Goal: Task Accomplishment & Management: Use online tool/utility

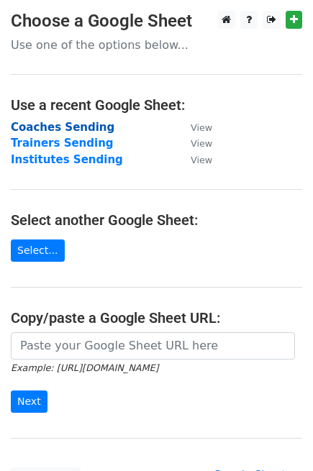
click at [52, 126] on strong "Coaches Sending" at bounding box center [62, 127] width 103 height 13
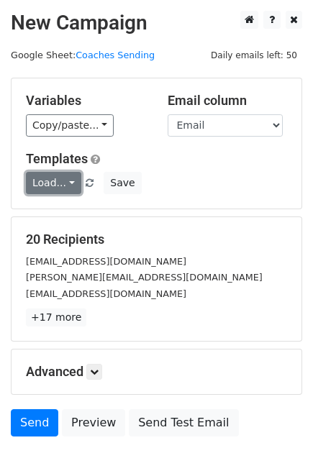
click at [57, 180] on link "Load..." at bounding box center [53, 183] width 55 height 22
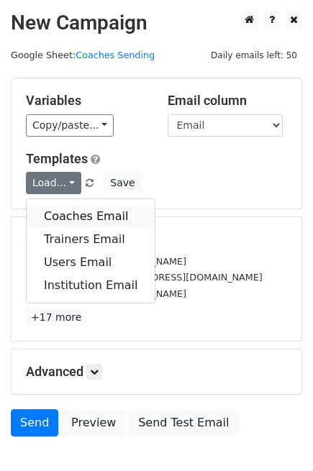
click at [68, 214] on link "Coaches Email" at bounding box center [91, 216] width 128 height 23
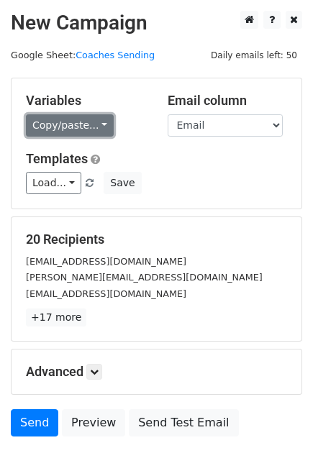
click at [74, 124] on link "Copy/paste..." at bounding box center [70, 125] width 88 height 22
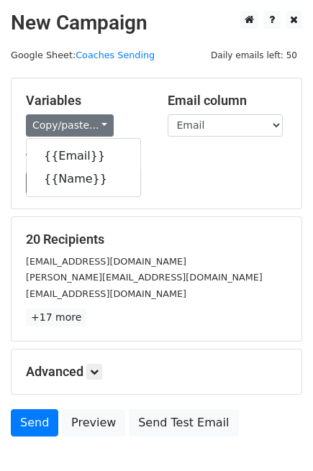
click at [118, 101] on h5 "Variables" at bounding box center [86, 101] width 120 height 16
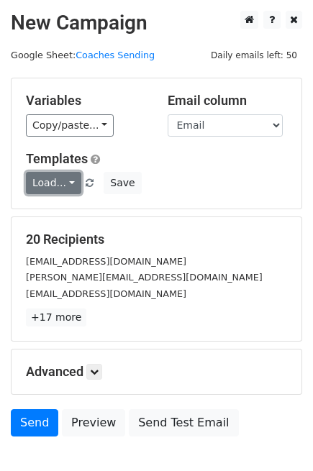
click at [63, 175] on link "Load..." at bounding box center [53, 183] width 55 height 22
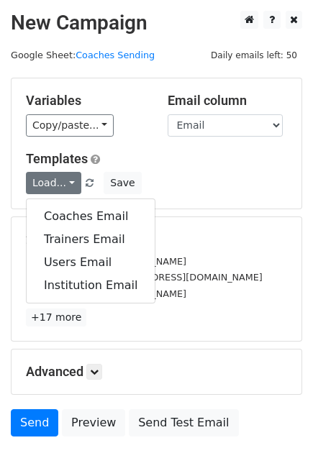
click at [170, 211] on form "Variables Copy/paste... {{Email}} {{Name}} Email column Email Name Templates Lo…" at bounding box center [156, 261] width 291 height 366
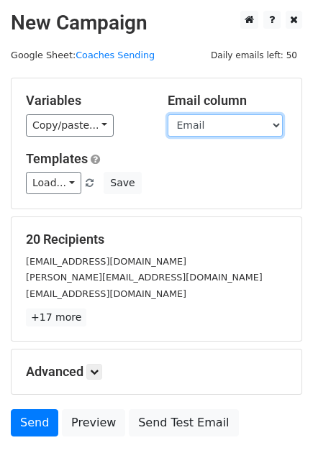
click at [257, 119] on select "Email Name" at bounding box center [224, 125] width 115 height 22
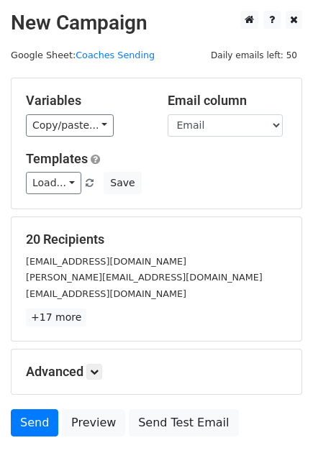
click at [191, 203] on div "Variables Copy/paste... {{Email}} {{Name}} Email column Email Name Templates Lo…" at bounding box center [156, 143] width 290 height 130
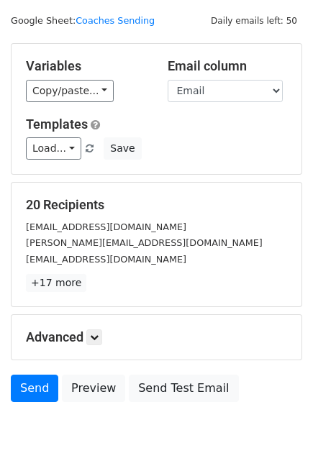
scroll to position [40, 0]
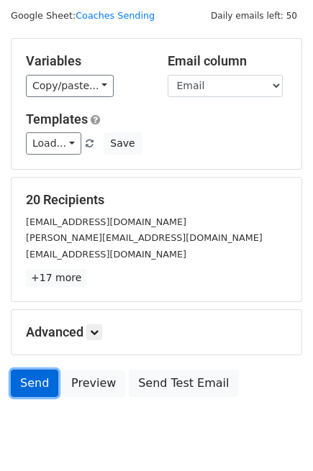
click at [33, 378] on link "Send" at bounding box center [34, 382] width 47 height 27
